Goal: Information Seeking & Learning: Learn about a topic

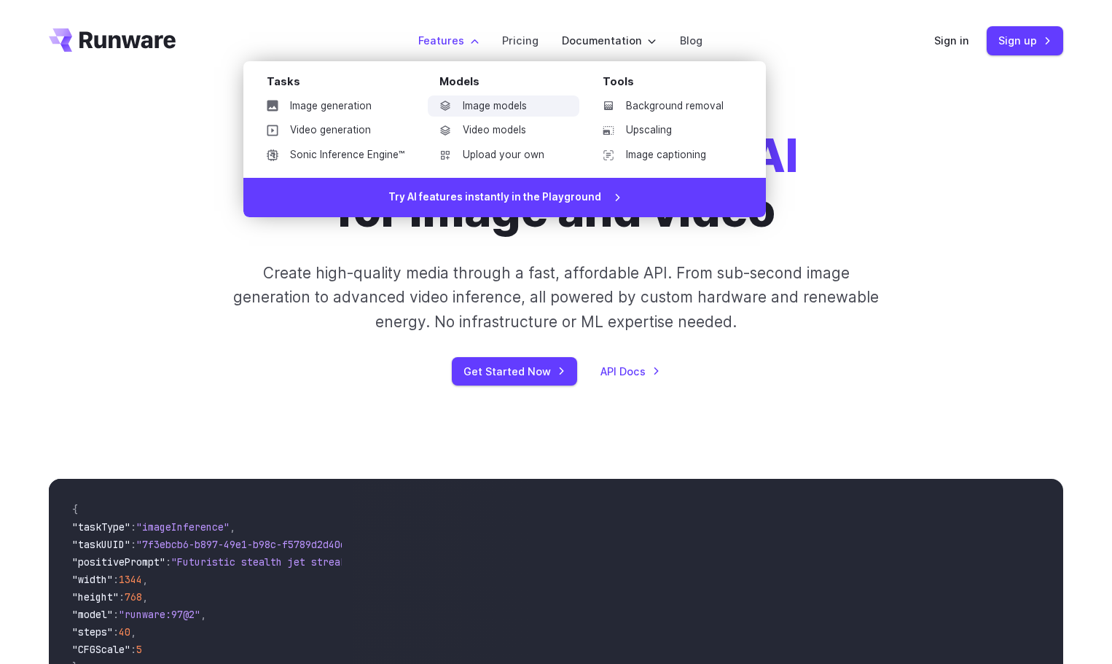
click at [513, 107] on link "Image models" at bounding box center [504, 106] width 152 height 22
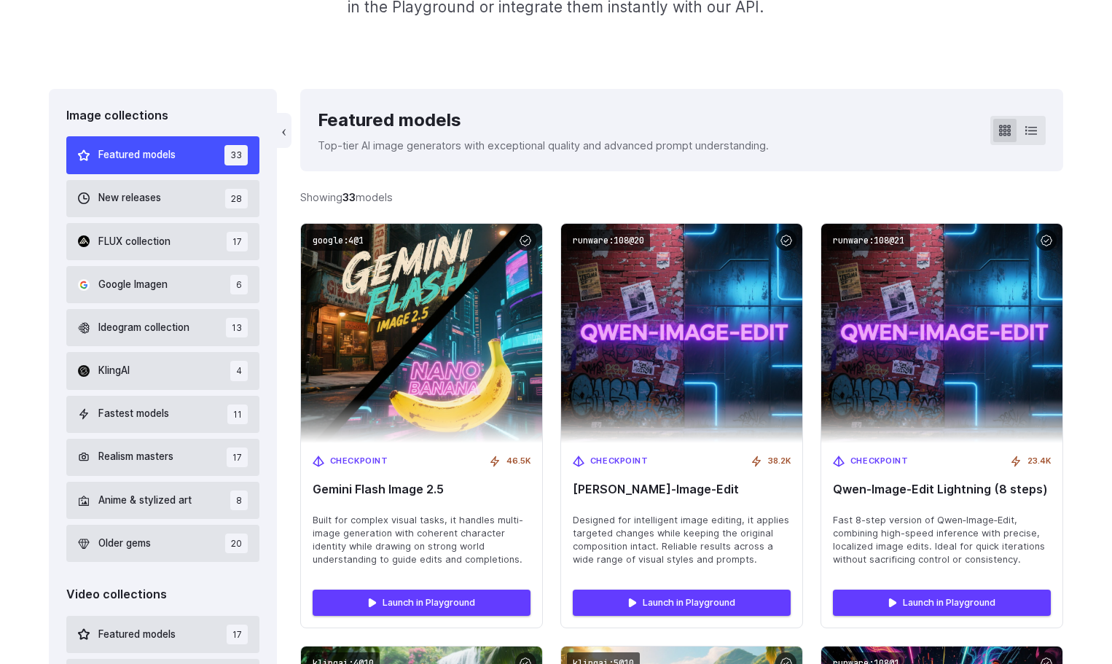
scroll to position [364, 0]
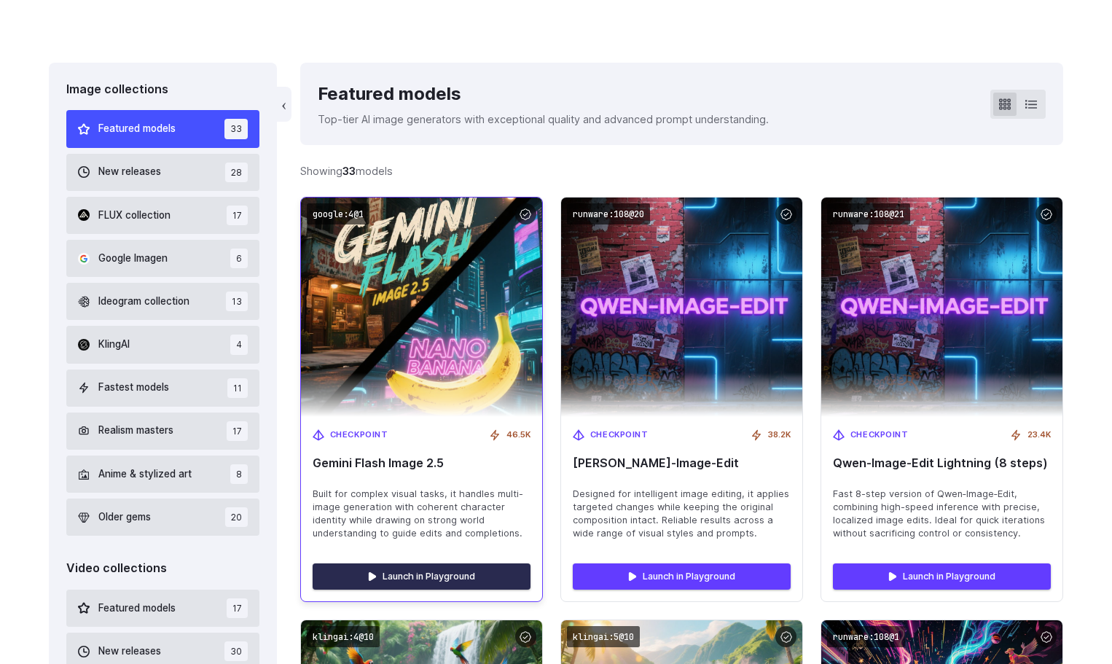
click at [444, 574] on link "Launch in Playground" at bounding box center [422, 576] width 218 height 26
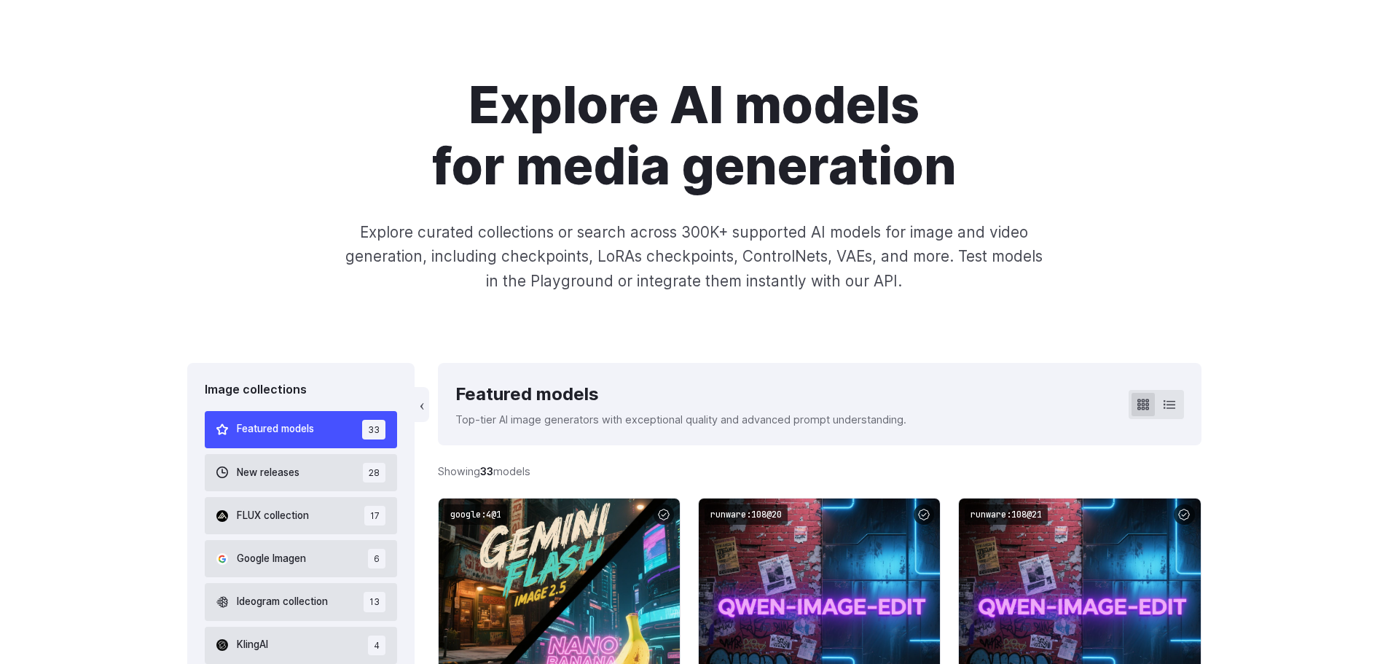
scroll to position [0, 0]
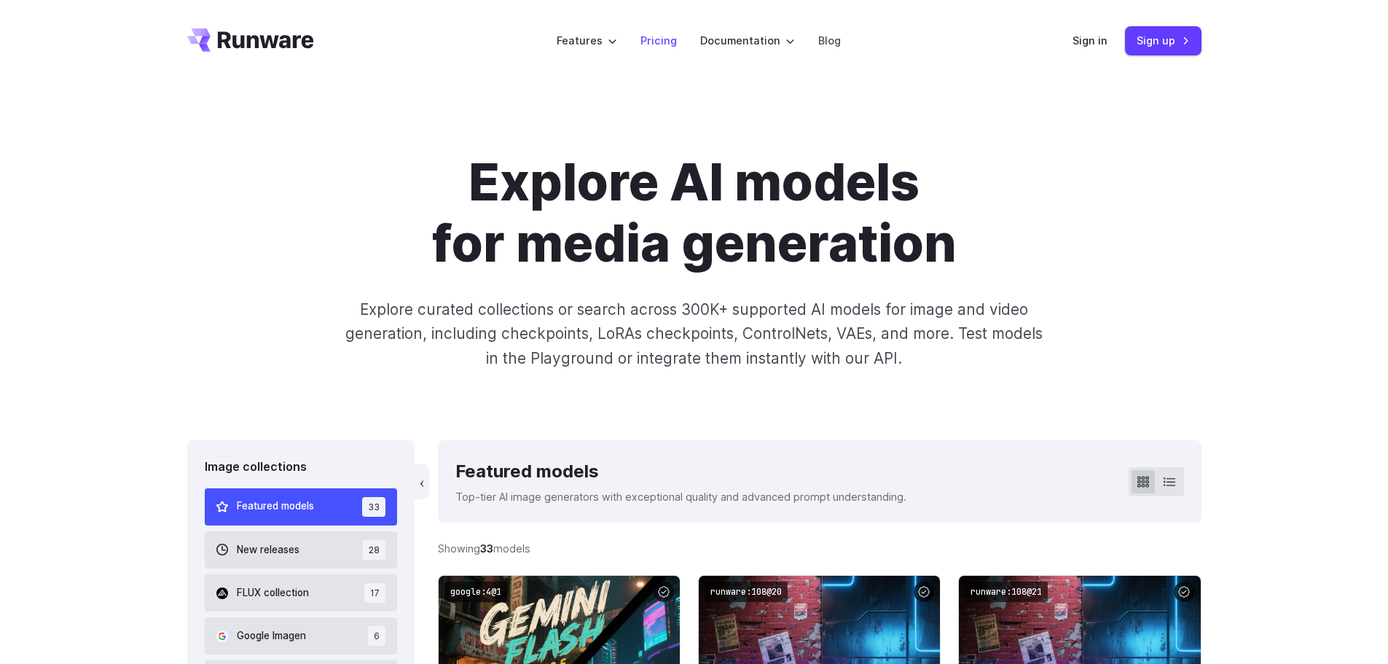
click at [661, 42] on link "Pricing" at bounding box center [659, 40] width 36 height 17
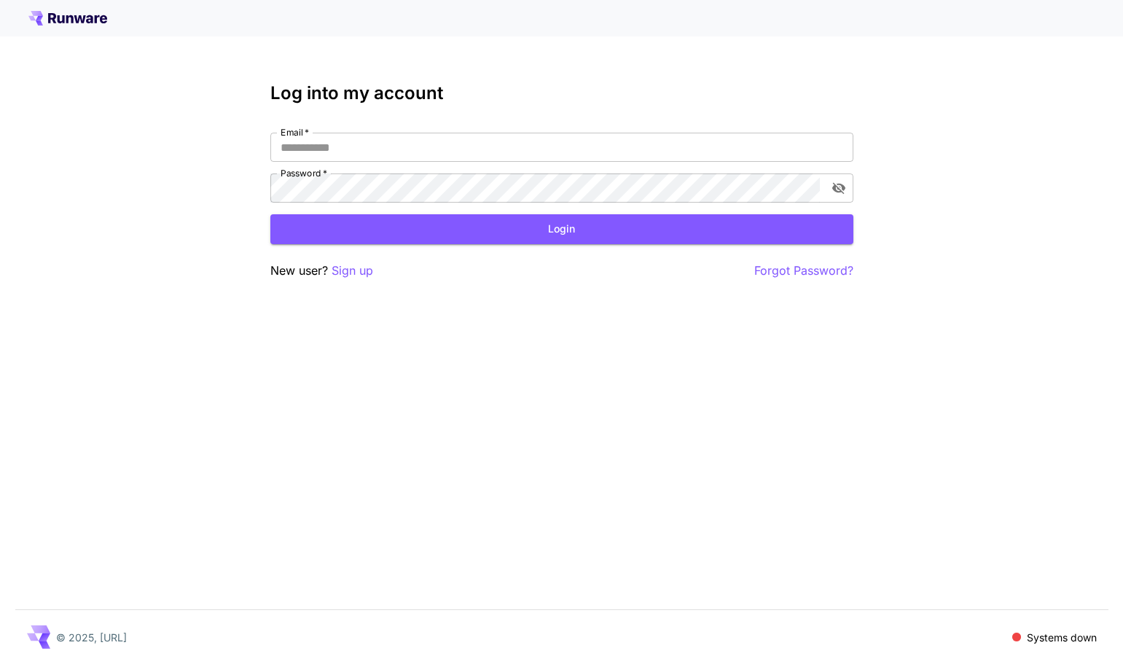
click at [82, 20] on icon at bounding box center [80, 19] width 12 height 8
click at [80, 14] on icon at bounding box center [67, 18] width 79 height 15
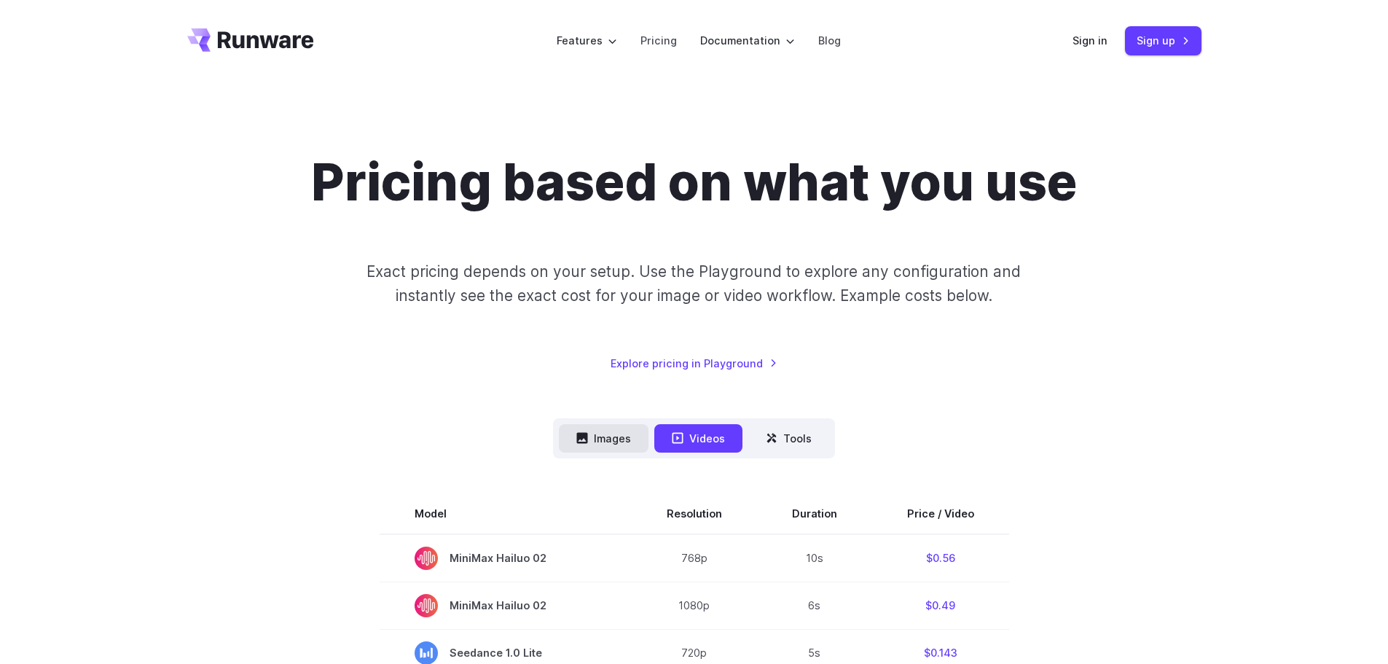
click at [617, 439] on button "Images" at bounding box center [604, 438] width 90 height 28
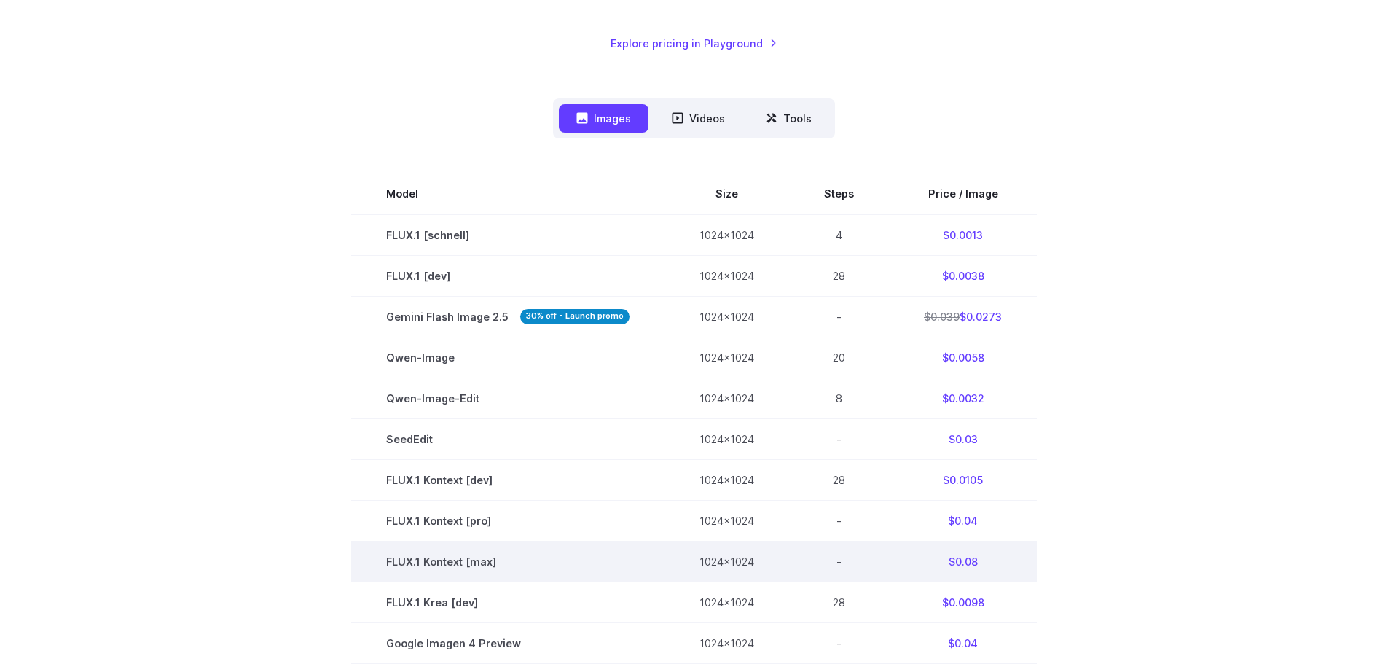
scroll to position [146, 0]
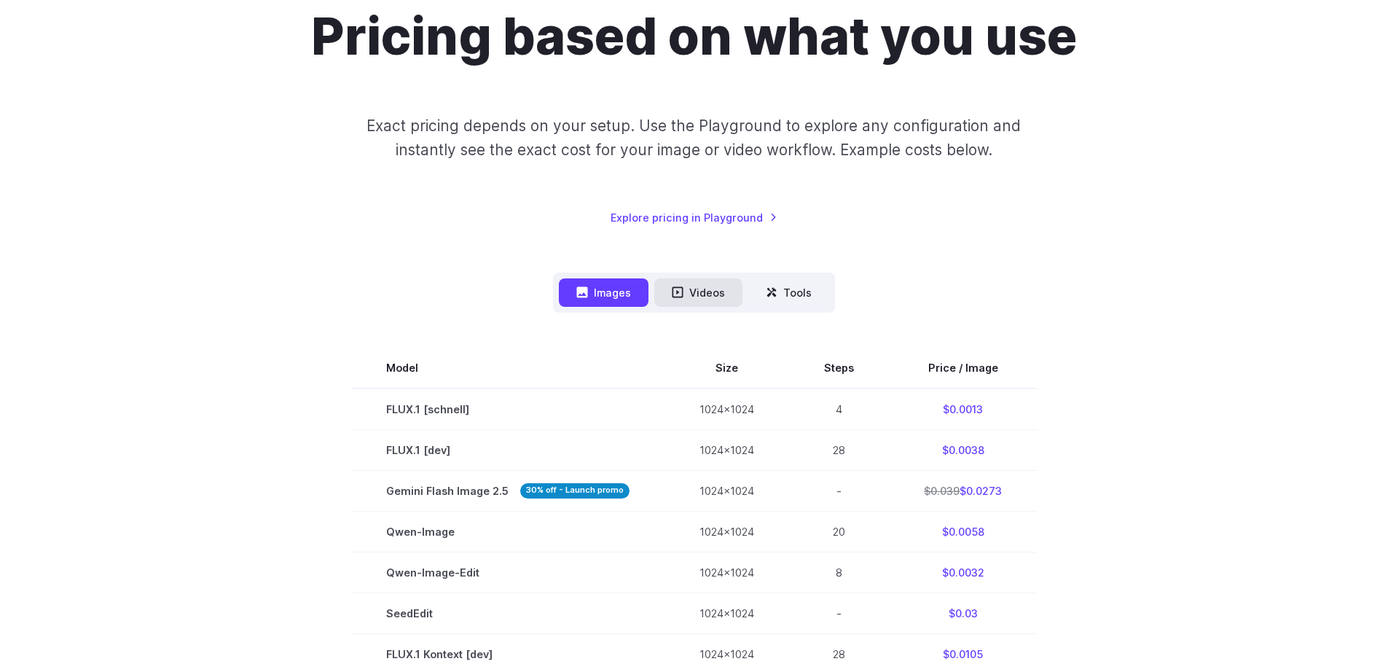
click at [705, 289] on button "Videos" at bounding box center [698, 292] width 88 height 28
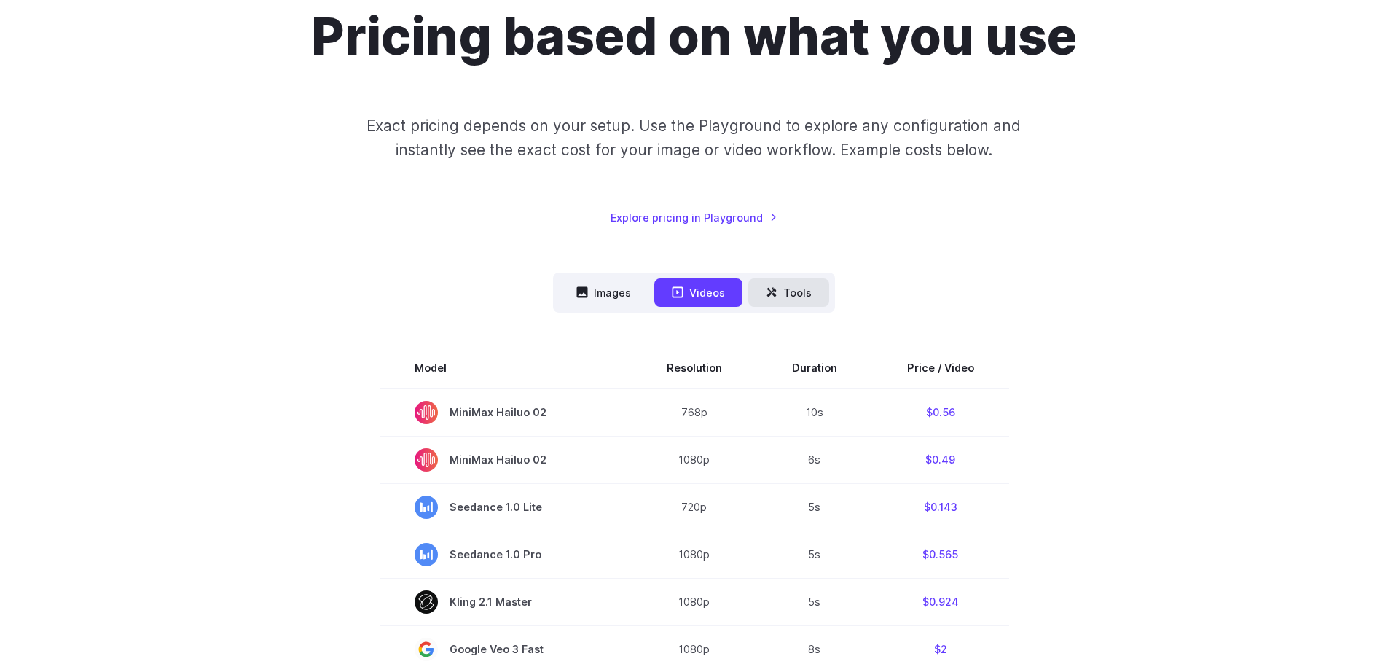
click at [778, 294] on button "Tools" at bounding box center [788, 292] width 81 height 28
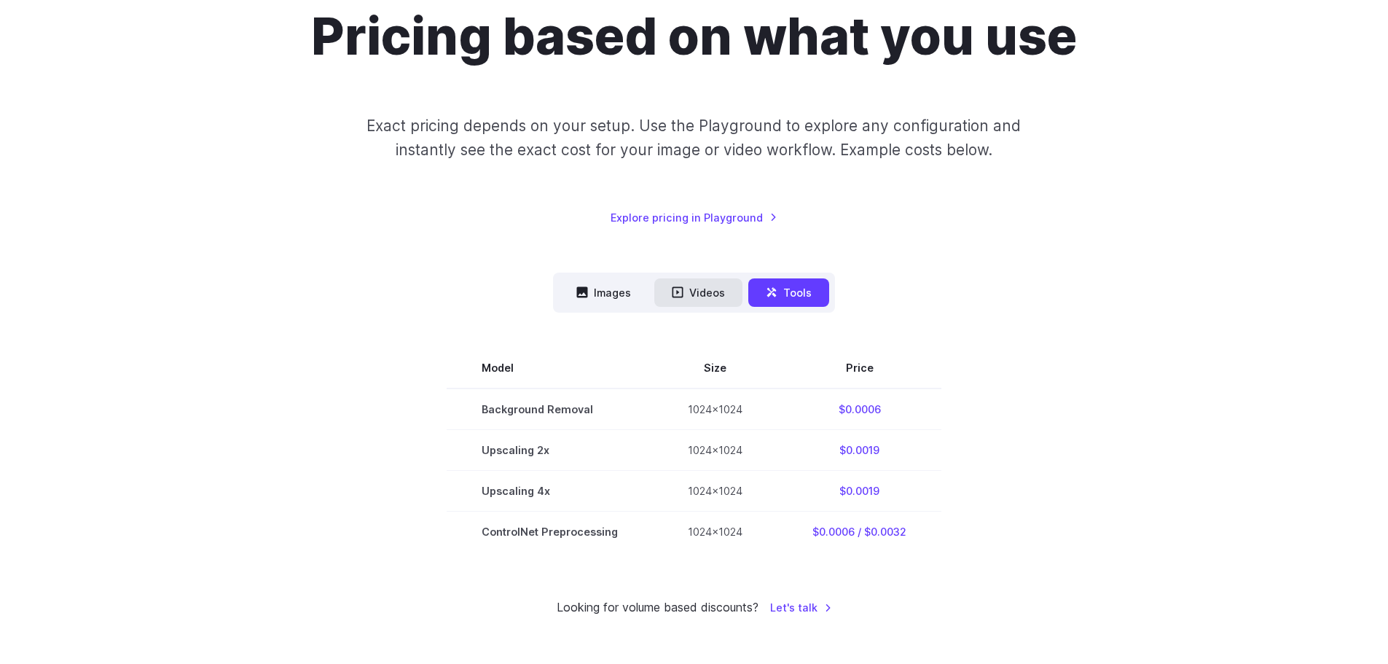
click at [720, 292] on button "Videos" at bounding box center [698, 292] width 88 height 28
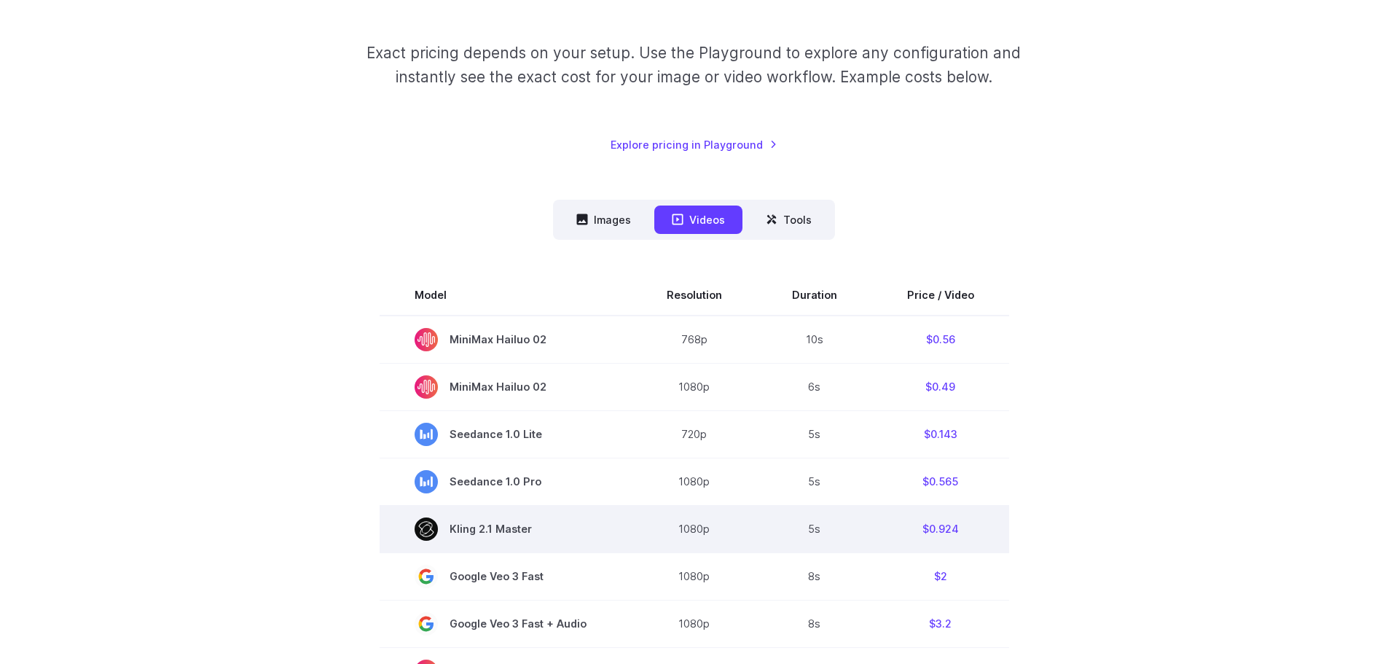
scroll to position [0, 0]
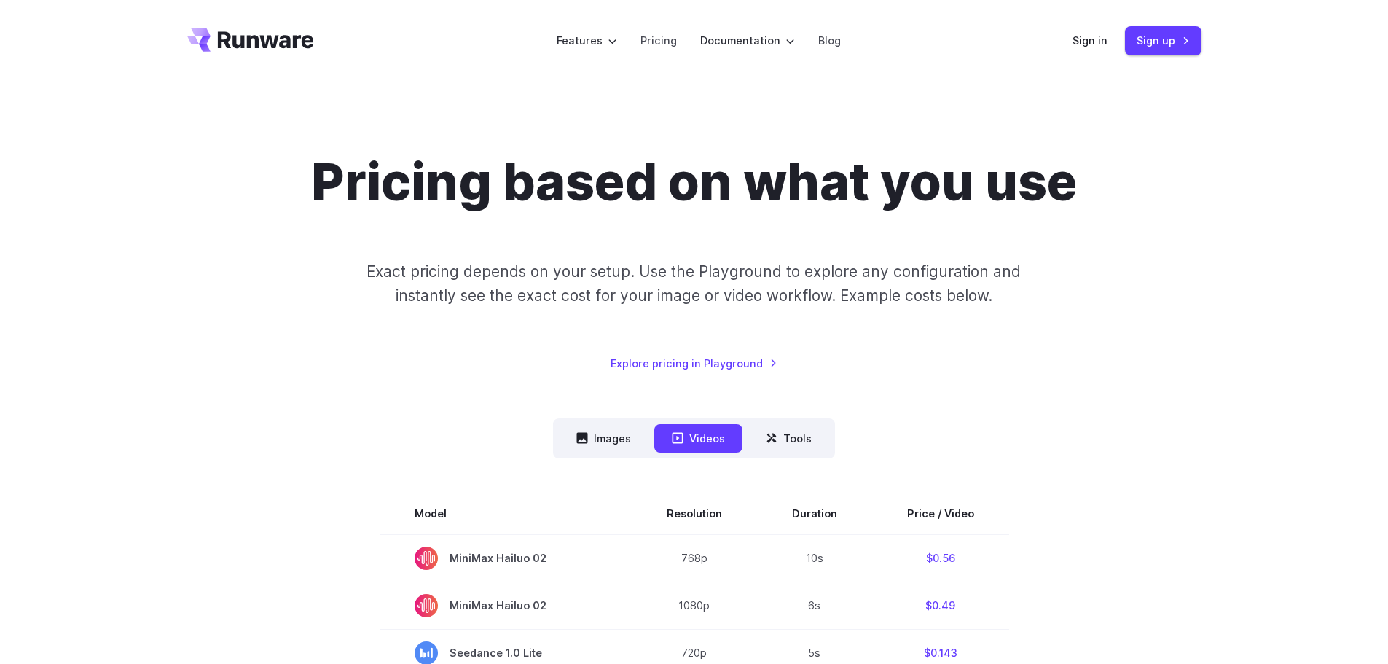
click at [273, 33] on icon "Go to /" at bounding box center [250, 39] width 127 height 23
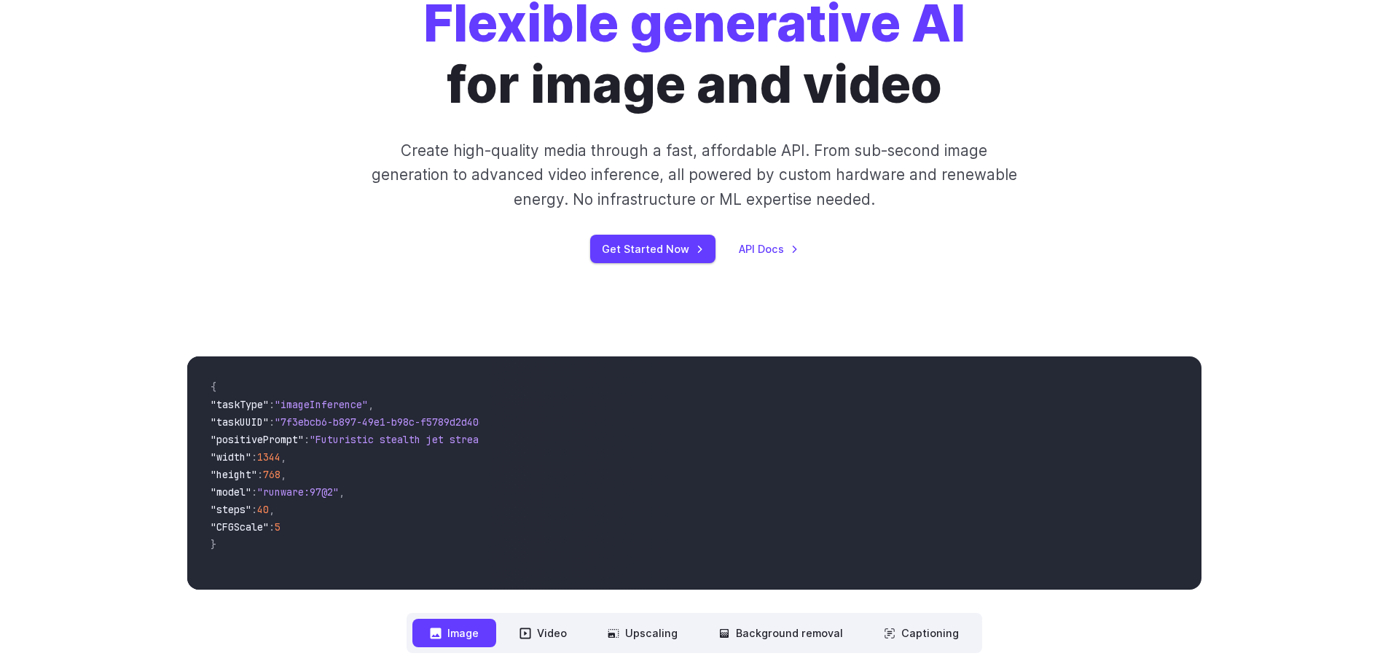
scroll to position [146, 0]
